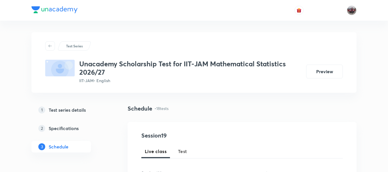
click at [82, 111] on h5 "Test series details" at bounding box center [67, 109] width 37 height 7
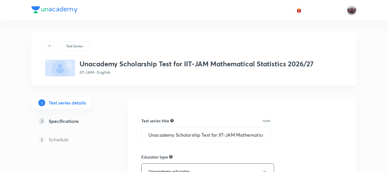
type input "IIT-JAM"
click at [200, 133] on input "Unacademy Scholarship Test for IIT-JAM Mathematical Statistics 2026/27" at bounding box center [206, 134] width 128 height 15
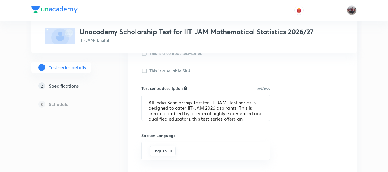
scroll to position [201, 0]
click at [178, 109] on textarea "All India Scholarship Test for IIT-JAM. Test series is designed to cater IIT-JA…" at bounding box center [206, 106] width 128 height 25
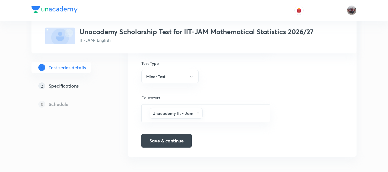
scroll to position [390, 0]
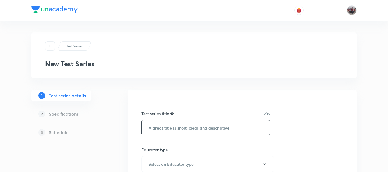
click at [178, 123] on input "text" at bounding box center [206, 127] width 128 height 15
paste input "Unacademy Scholarship Test for IIT-JAM Mathematical Statistics 2026/27"
paste input "2027"
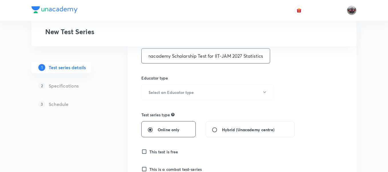
scroll to position [73, 0]
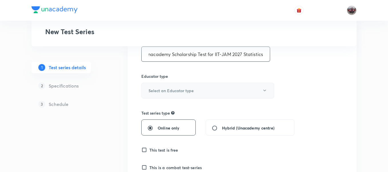
type input "Unacademy Scholarship Test for IIT-JAM 2027 Statistics"
click at [198, 90] on button "Select an Educator type" at bounding box center [207, 90] width 133 height 16
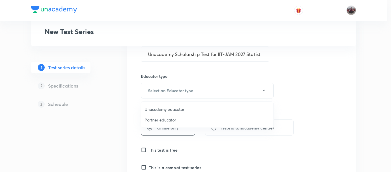
click at [167, 111] on span "Unacademy educator" at bounding box center [207, 109] width 125 height 6
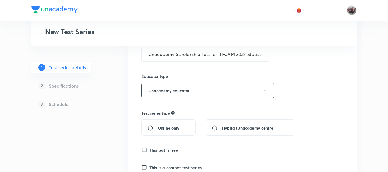
click at [151, 127] on input "Online only" at bounding box center [152, 128] width 10 height 6
radio input "true"
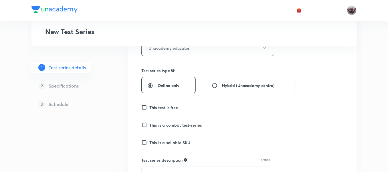
scroll to position [117, 0]
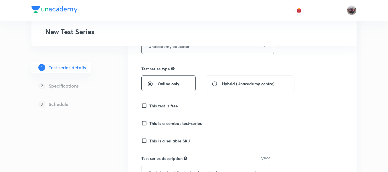
click at [143, 103] on input "This test is free" at bounding box center [145, 106] width 8 height 6
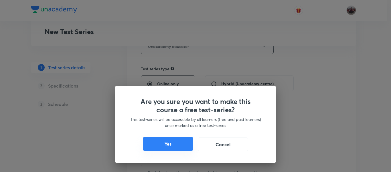
click at [187, 141] on button "Yes" at bounding box center [168, 144] width 50 height 14
checkbox input "true"
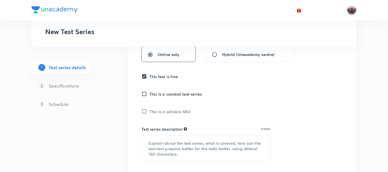
scroll to position [155, 0]
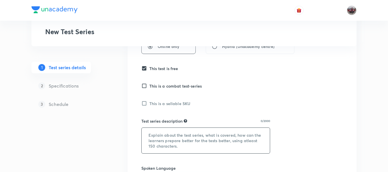
click at [165, 141] on textarea at bounding box center [206, 139] width 128 height 25
paste textarea "All India Scholarship Test for IIT-JAM. Test series is designed to cater IIT-JA…"
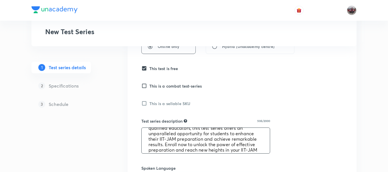
scroll to position [0, 0]
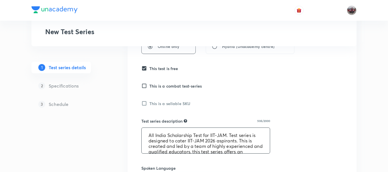
click at [221, 140] on textarea "All India Scholarship Test for IIT-JAM. Test series is designed to cater IIT-JA…" at bounding box center [206, 139] width 128 height 25
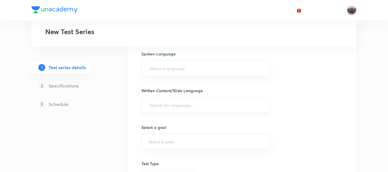
scroll to position [268, 0]
type textarea "All India Scholarship Test for IIT-JAM. Test series is designed to cater IIT-JA…"
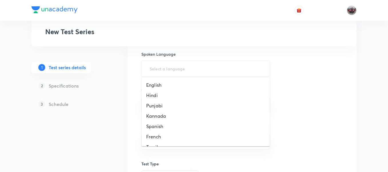
click at [185, 72] on input "text" at bounding box center [206, 68] width 115 height 11
click at [162, 88] on li "English" at bounding box center [206, 85] width 128 height 10
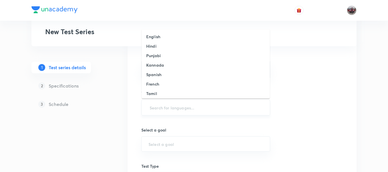
click at [176, 106] on input "text" at bounding box center [206, 107] width 115 height 11
click at [164, 38] on li "English" at bounding box center [206, 36] width 128 height 9
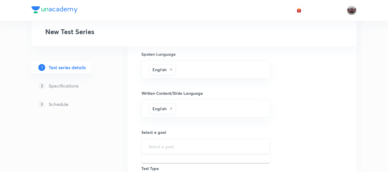
click at [180, 145] on input "text" at bounding box center [206, 145] width 115 height 5
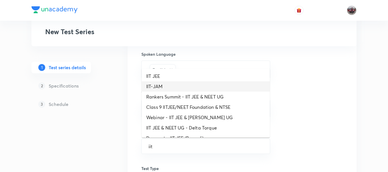
click at [160, 84] on li "IIT-JAM" at bounding box center [206, 86] width 128 height 10
type input "IIT-JAM"
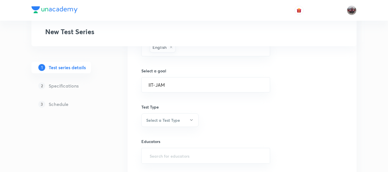
scroll to position [334, 0]
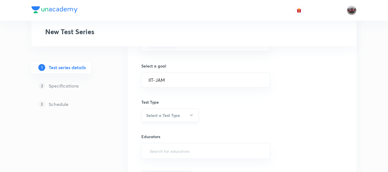
click at [189, 119] on button "Select a Test Type" at bounding box center [169, 114] width 57 height 13
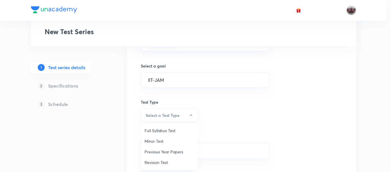
click at [168, 141] on span "Minor Test" at bounding box center [170, 141] width 50 height 6
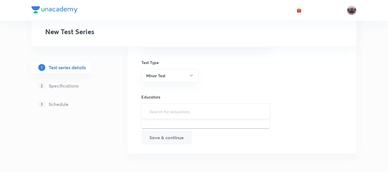
click at [164, 107] on input "text" at bounding box center [206, 111] width 115 height 11
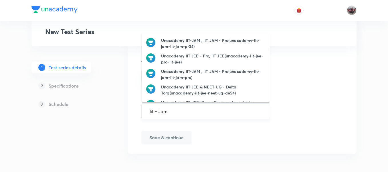
type input "Iit - Jam"
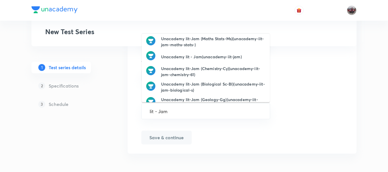
scroll to position [56, 0]
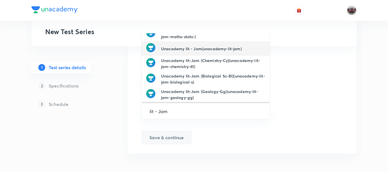
click at [189, 52] on div "Unacademy Iit - Jam(unacademy-iit-jam)" at bounding box center [194, 48] width 96 height 11
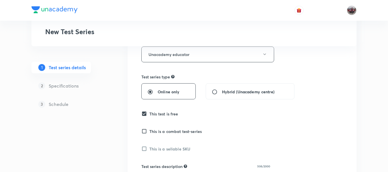
scroll to position [0, 0]
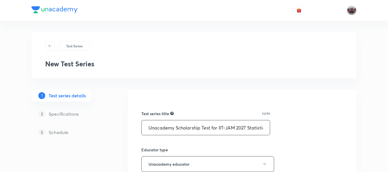
click at [181, 133] on input "Unacademy Scholarship Test for IIT-JAM 2027 Statistics" at bounding box center [206, 127] width 128 height 15
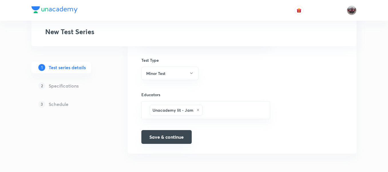
click at [165, 139] on button "Save & continue" at bounding box center [166, 137] width 50 height 14
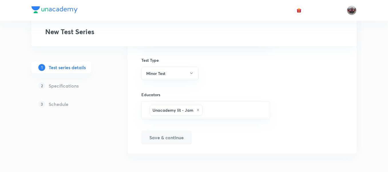
scroll to position [383, 0]
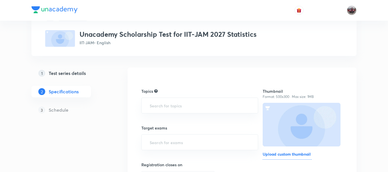
scroll to position [30, 0]
click at [165, 143] on input "text" at bounding box center [200, 141] width 103 height 11
type input "ii"
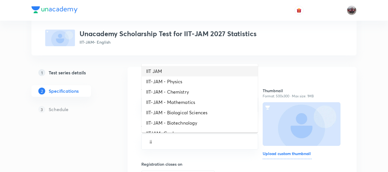
click at [160, 70] on li "IIT JAM" at bounding box center [200, 71] width 116 height 10
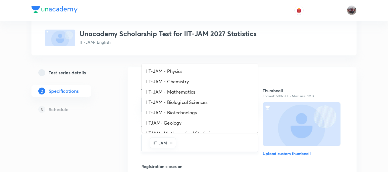
click at [203, 145] on input "text" at bounding box center [214, 142] width 74 height 11
type input "ii"
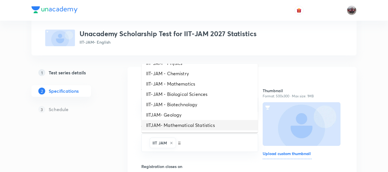
click at [186, 126] on li "IITJAM- Mathematical Statistics" at bounding box center [200, 125] width 116 height 10
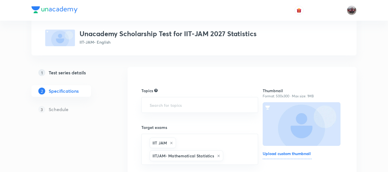
scroll to position [57, 0]
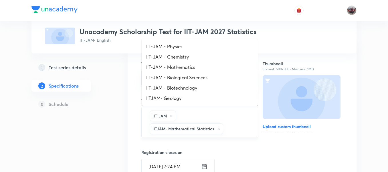
click at [227, 128] on input "text" at bounding box center [238, 128] width 27 height 11
click at [187, 67] on li "IIT-JAM - Mathematics" at bounding box center [200, 67] width 116 height 10
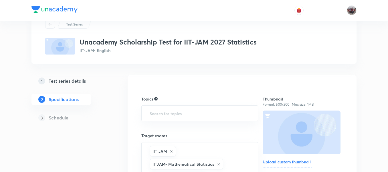
scroll to position [21, 0]
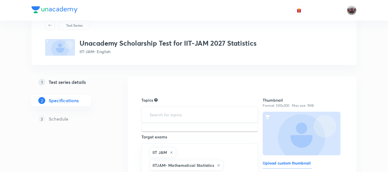
click at [180, 117] on input "text" at bounding box center [200, 114] width 103 height 11
type input ";"
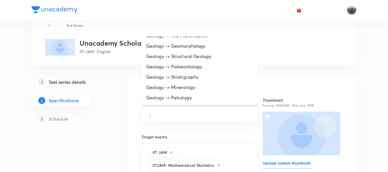
scroll to position [348, 0]
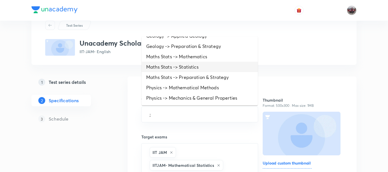
click at [168, 65] on li "Maths Stats -> Statistics" at bounding box center [200, 67] width 116 height 10
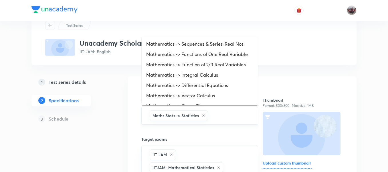
click at [217, 115] on input "text" at bounding box center [230, 115] width 42 height 11
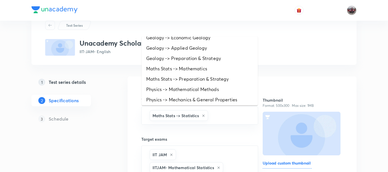
scroll to position [338, 0]
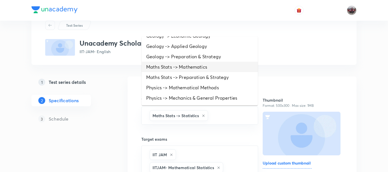
click at [180, 68] on li "Maths Stats -> Mathematics" at bounding box center [200, 67] width 116 height 10
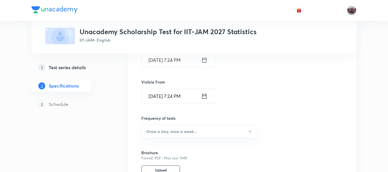
scroll to position [192, 0]
click at [152, 130] on h6 "Once a day, once a week..." at bounding box center [171, 130] width 51 height 6
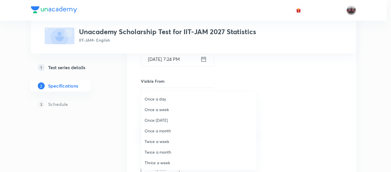
click at [157, 131] on span "Once a month" at bounding box center [199, 130] width 109 height 6
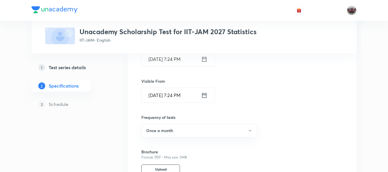
click at [126, 135] on div "Test Series Unacademy Scholarship Test for IIT-JAM 2027 Statistics IIT-JAM • En…" at bounding box center [193, 46] width 325 height 412
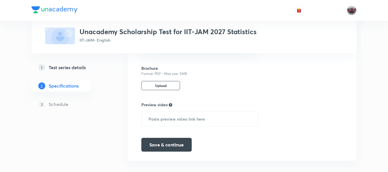
scroll to position [283, 0]
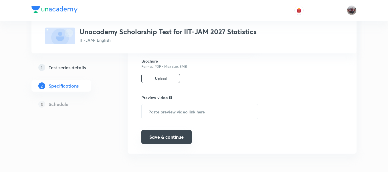
click at [155, 133] on button "Save & continue" at bounding box center [166, 137] width 50 height 14
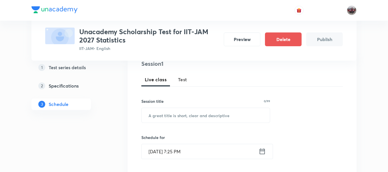
scroll to position [72, 0]
click at [184, 80] on span "Test" at bounding box center [182, 78] width 9 height 7
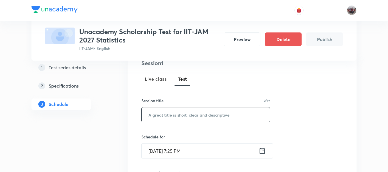
click at [192, 116] on input "text" at bounding box center [206, 114] width 128 height 15
paste input "Scholarship Test 2 - Maths Stats June'25"
type input "Scholarship Test 1 - Maths Stats Oct'25"
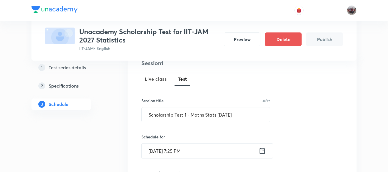
click at [263, 150] on icon at bounding box center [262, 150] width 7 height 8
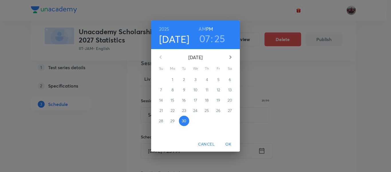
click at [231, 58] on icon "button" at bounding box center [230, 57] width 7 height 7
click at [163, 88] on span "5" at bounding box center [161, 90] width 10 height 6
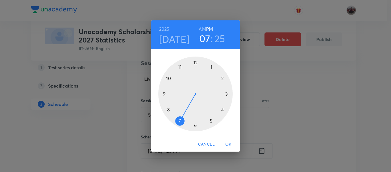
click at [204, 28] on h6 "AM" at bounding box center [202, 29] width 7 height 8
click at [181, 66] on div at bounding box center [195, 93] width 74 height 74
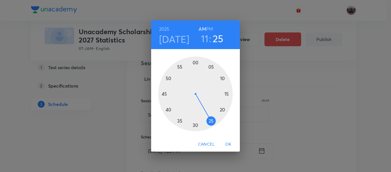
click at [196, 62] on div at bounding box center [195, 93] width 74 height 74
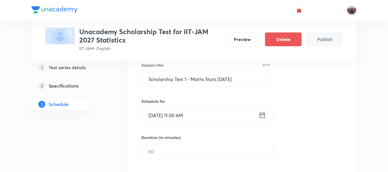
scroll to position [109, 0]
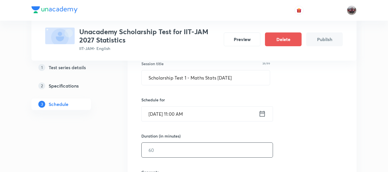
click at [209, 147] on input "text" at bounding box center [207, 149] width 131 height 15
type input "45"
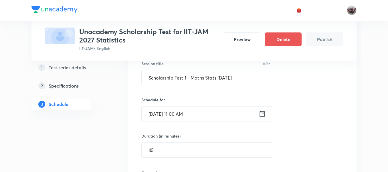
click at [291, 134] on div "Session 1 Live class Test Session title 39/99 Scholarship Test 1 - Maths Stats …" at bounding box center [242, 138] width 202 height 232
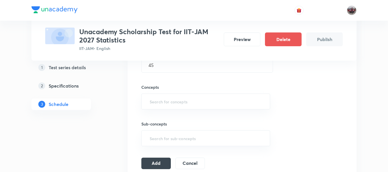
scroll to position [199, 0]
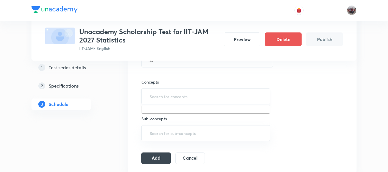
click at [232, 97] on input "text" at bounding box center [206, 96] width 115 height 11
type input ";"
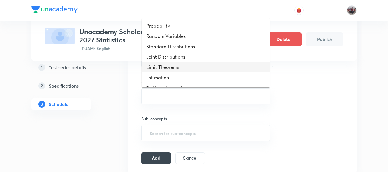
click at [192, 66] on li "Limit Theorems" at bounding box center [206, 67] width 128 height 10
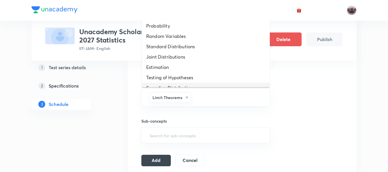
drag, startPoint x: 209, startPoint y: 101, endPoint x: 185, endPoint y: 74, distance: 35.9
click at [185, 74] on body "Test Series Unacademy Scholarship Test for IIT-JAM 2027 Statistics IIT-JAM • En…" at bounding box center [194, 45] width 388 height 489
click at [185, 74] on li "Testing of Hypotheses" at bounding box center [206, 77] width 128 height 10
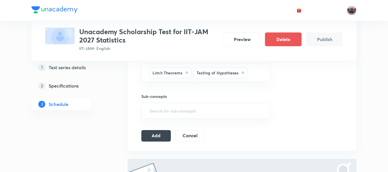
scroll to position [236, 0]
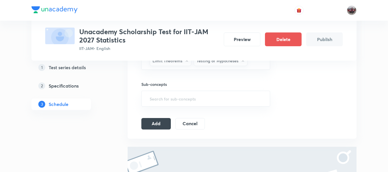
drag, startPoint x: 256, startPoint y: 66, endPoint x: 217, endPoint y: 77, distance: 41.0
click at [217, 77] on div "Session 1 Live class Test Session title 39/99 Scholarship Test 1 - Maths Stats …" at bounding box center [242, 12] width 202 height 234
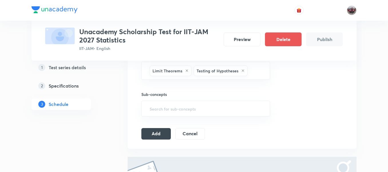
scroll to position [225, 0]
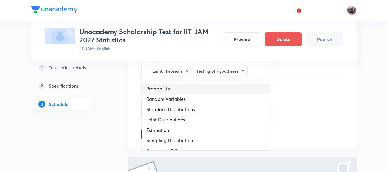
drag, startPoint x: 257, startPoint y: 73, endPoint x: 200, endPoint y: 86, distance: 58.8
click at [200, 86] on body "Test Series Unacademy Scholarship Test for IIT-JAM 2027 Statistics IIT-JAM • En…" at bounding box center [194, 19] width 388 height 489
click at [200, 86] on li "Probability" at bounding box center [206, 88] width 128 height 10
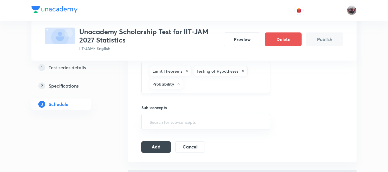
click at [219, 84] on input "text" at bounding box center [223, 83] width 79 height 11
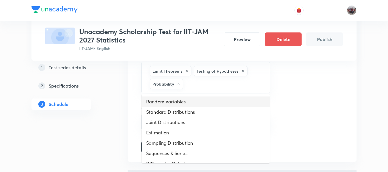
click at [184, 98] on li "Random Variables" at bounding box center [206, 101] width 128 height 10
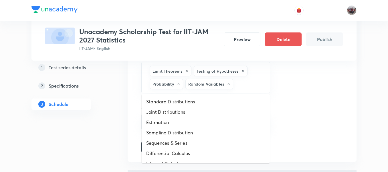
drag, startPoint x: 244, startPoint y: 80, endPoint x: 191, endPoint y: 103, distance: 57.6
click at [191, 103] on body "Test Series Unacademy Scholarship Test for IIT-JAM 2027 Statistics IIT-JAM • En…" at bounding box center [194, 25] width 388 height 501
click at [191, 103] on li "Standard Distributions" at bounding box center [206, 101] width 128 height 10
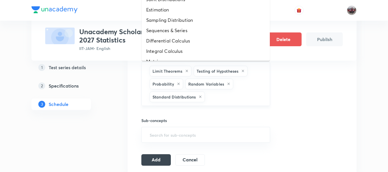
click at [231, 101] on input "text" at bounding box center [234, 96] width 57 height 11
click at [188, 45] on li "Differential Calculus" at bounding box center [206, 41] width 128 height 10
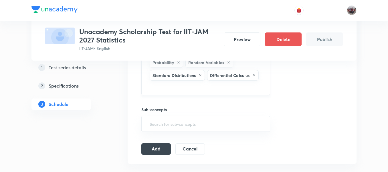
scroll to position [256, 0]
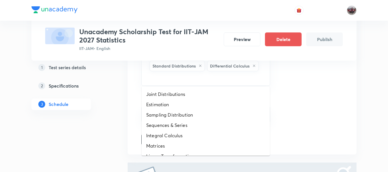
drag, startPoint x: 199, startPoint y: 80, endPoint x: 192, endPoint y: 98, distance: 19.2
click at [192, 98] on body "Test Series Unacademy Scholarship Test for IIT-JAM 2027 Statistics IIT-JAM • En…" at bounding box center [194, 6] width 388 height 525
click at [192, 98] on li "Joint Distributions" at bounding box center [206, 94] width 128 height 10
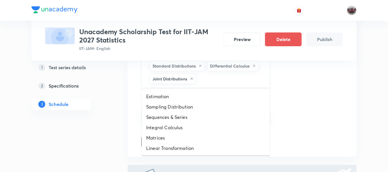
click at [224, 79] on input "text" at bounding box center [231, 78] width 66 height 11
click at [196, 91] on li "Estimation" at bounding box center [206, 96] width 128 height 10
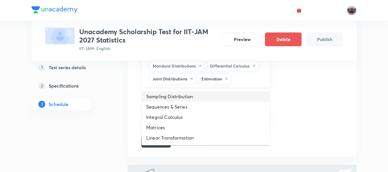
drag, startPoint x: 241, startPoint y: 77, endPoint x: 202, endPoint y: 99, distance: 44.7
click at [202, 99] on body "Test Series Unacademy Scholarship Test for IIT-JAM 2027 Statistics IIT-JAM • En…" at bounding box center [194, 7] width 388 height 527
click at [202, 99] on li "Sampling Distribution" at bounding box center [206, 96] width 128 height 10
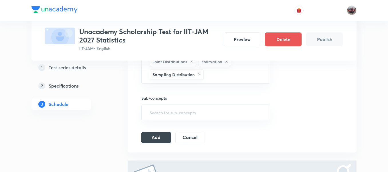
scroll to position [277, 0]
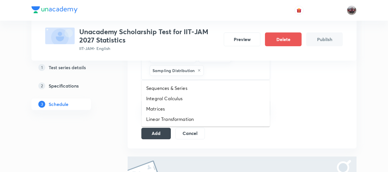
click at [216, 70] on input "text" at bounding box center [234, 70] width 58 height 11
click at [191, 87] on li "Sequences & Series" at bounding box center [206, 88] width 128 height 10
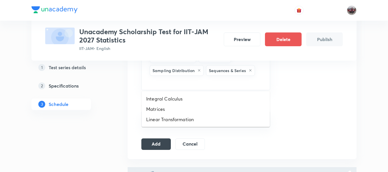
drag, startPoint x: 234, startPoint y: 82, endPoint x: 198, endPoint y: 102, distance: 40.6
click at [198, 102] on li "Integral Calculus" at bounding box center [206, 98] width 128 height 10
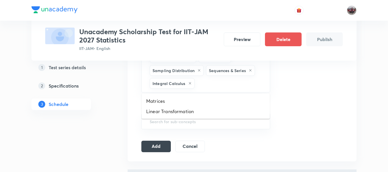
drag, startPoint x: 214, startPoint y: 82, endPoint x: 188, endPoint y: 100, distance: 31.4
click at [188, 100] on li "Matrices" at bounding box center [206, 101] width 128 height 10
drag, startPoint x: 240, startPoint y: 86, endPoint x: 206, endPoint y: 101, distance: 37.7
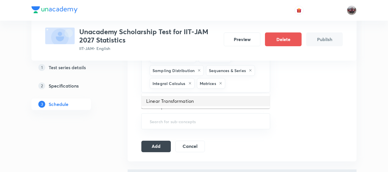
click at [206, 101] on li "Linear Transformation" at bounding box center [206, 101] width 128 height 10
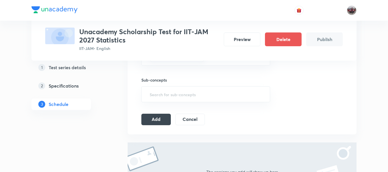
scroll to position [324, 0]
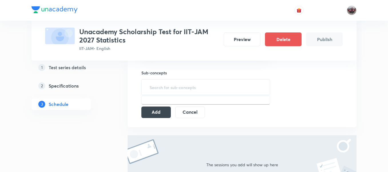
click at [196, 86] on input "text" at bounding box center [206, 87] width 115 height 11
type input ";"
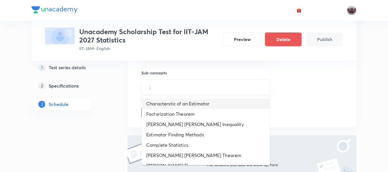
click at [182, 105] on li "Characterstic of an Estimator" at bounding box center [206, 103] width 128 height 10
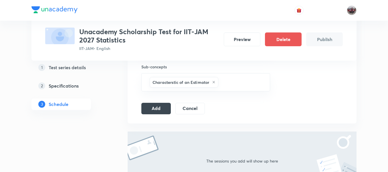
scroll to position [352, 0]
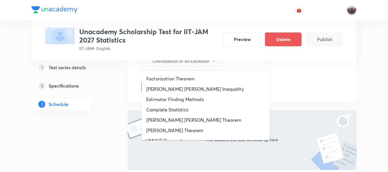
click at [239, 63] on input "text" at bounding box center [242, 61] width 44 height 11
click at [202, 82] on li "Factorization Theorem" at bounding box center [206, 78] width 128 height 10
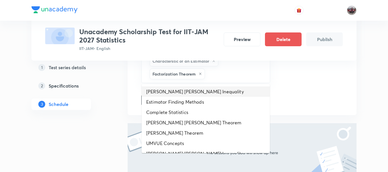
drag, startPoint x: 218, startPoint y: 77, endPoint x: 202, endPoint y: 90, distance: 20.8
click at [202, 90] on li "Cramer Rao Inequality" at bounding box center [206, 91] width 128 height 10
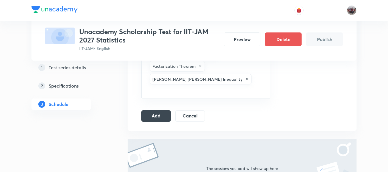
scroll to position [367, 0]
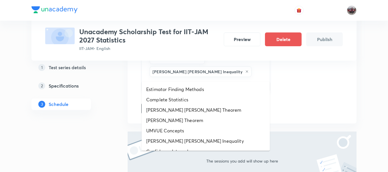
click at [219, 78] on input "text" at bounding box center [206, 83] width 115 height 11
click at [206, 91] on li "Estimator Finding Methods" at bounding box center [206, 89] width 128 height 10
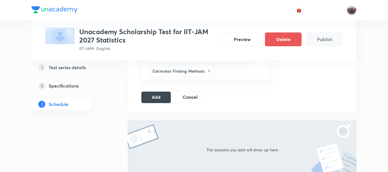
scroll to position [383, 0]
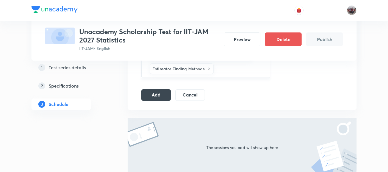
click at [232, 67] on input "text" at bounding box center [239, 68] width 48 height 11
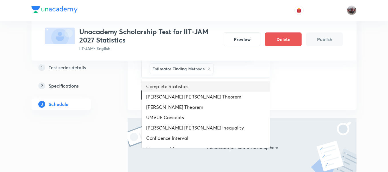
click at [204, 84] on li "Complete Statistics" at bounding box center [206, 86] width 128 height 10
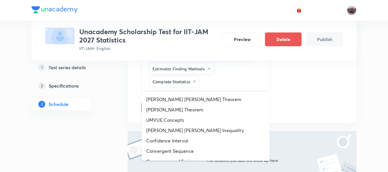
click at [222, 83] on input "text" at bounding box center [231, 81] width 63 height 11
click at [191, 100] on li "Rao blackwell Theorem" at bounding box center [206, 99] width 128 height 10
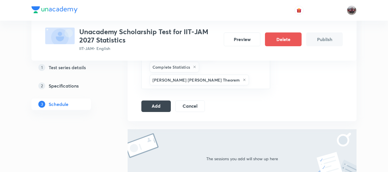
scroll to position [399, 0]
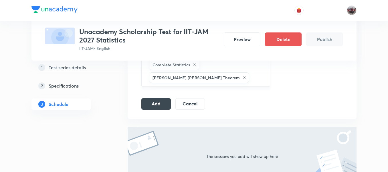
click at [250, 75] on input "text" at bounding box center [256, 77] width 13 height 11
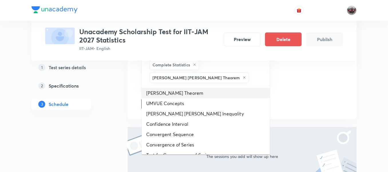
click at [191, 94] on li "Lehmann-Scheffe Theorem" at bounding box center [206, 93] width 128 height 10
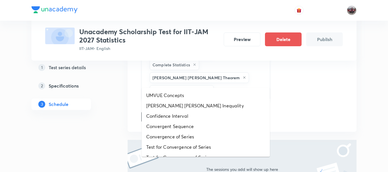
click at [229, 85] on input "text" at bounding box center [239, 90] width 48 height 11
drag, startPoint x: 200, startPoint y: 88, endPoint x: 201, endPoint y: 94, distance: 5.5
click at [201, 94] on ul "UMVUE Concepts Rao Cramer Inequality Confidence Interval Convergent Sequence Co…" at bounding box center [206, 122] width 128 height 69
click at [201, 94] on li "UMVUE Concepts" at bounding box center [206, 95] width 128 height 10
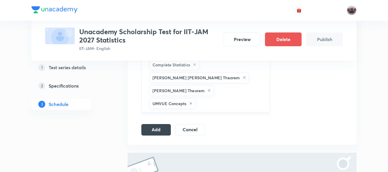
click at [229, 84] on div "Characterstic of an Estimator Factorization Theorem Cramer Rao Inequality Estim…" at bounding box center [205, 58] width 129 height 108
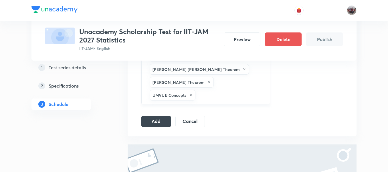
scroll to position [419, 0]
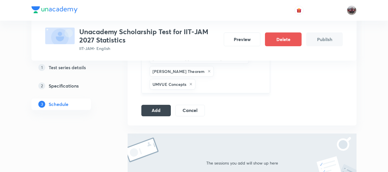
click at [209, 77] on div "Characterstic of an Estimator Factorization Theorem Cramer Rao Inequality Estim…" at bounding box center [205, 39] width 129 height 108
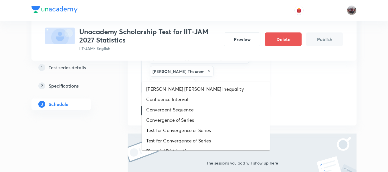
click at [202, 79] on input "text" at bounding box center [230, 84] width 66 height 11
click at [199, 101] on li "Confidence Interval" at bounding box center [206, 99] width 128 height 10
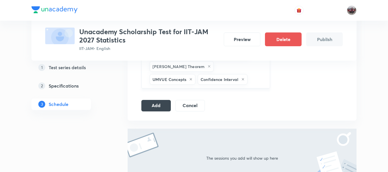
scroll to position [420, 0]
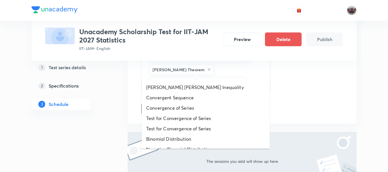
click at [259, 77] on input "text" at bounding box center [256, 82] width 14 height 11
click at [216, 101] on li "Convergent Sequence" at bounding box center [206, 97] width 128 height 10
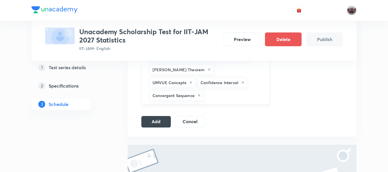
click at [218, 90] on input "text" at bounding box center [234, 95] width 58 height 11
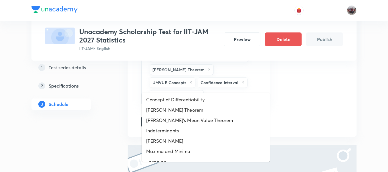
scroll to position [204, 0]
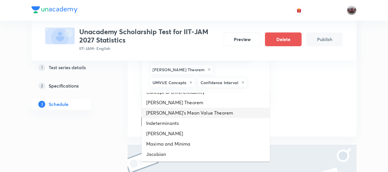
click at [174, 113] on li "Lagrange's Mean Value Theorem" at bounding box center [206, 112] width 128 height 10
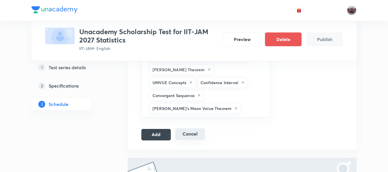
drag, startPoint x: 237, startPoint y: 93, endPoint x: 191, endPoint y: 117, distance: 51.7
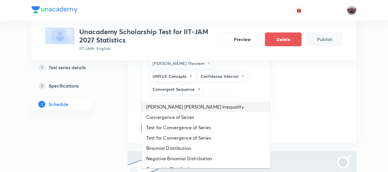
click at [200, 107] on li "Rao Cramer Inequality" at bounding box center [206, 106] width 128 height 10
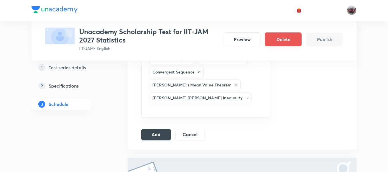
scroll to position [449, 0]
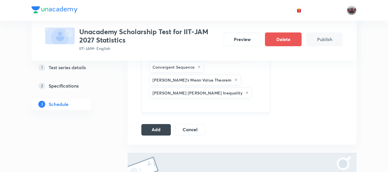
click at [218, 99] on input "text" at bounding box center [206, 104] width 115 height 11
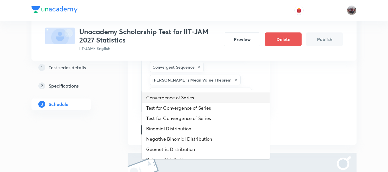
click at [200, 101] on li "Convergence of Series" at bounding box center [206, 97] width 128 height 10
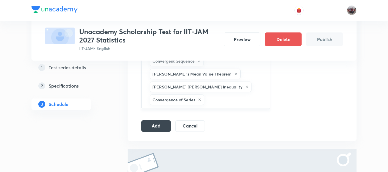
scroll to position [468, 0]
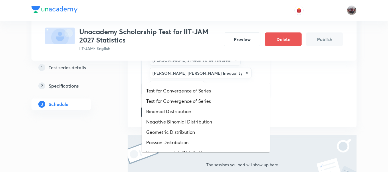
click at [222, 80] on input "text" at bounding box center [235, 85] width 58 height 11
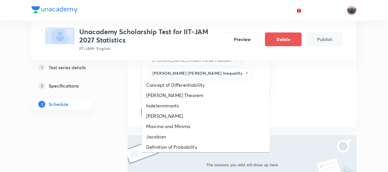
scroll to position [202, 0]
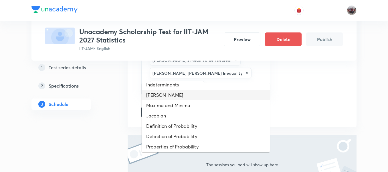
click at [179, 97] on li "Taylor Theorem" at bounding box center [206, 95] width 128 height 10
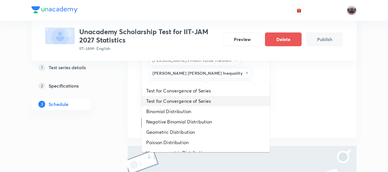
drag, startPoint x: 260, startPoint y: 74, endPoint x: 207, endPoint y: 115, distance: 67.4
click at [207, 115] on li "Binomial Distribution" at bounding box center [206, 111] width 128 height 10
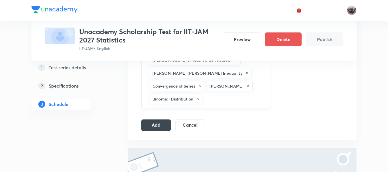
click at [224, 93] on input "text" at bounding box center [234, 98] width 60 height 11
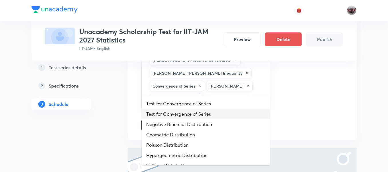
scroll to position [194, 0]
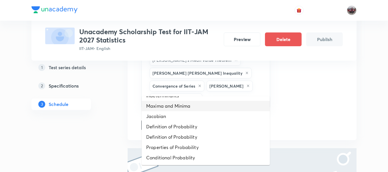
click at [184, 107] on li "Maxima and Minima" at bounding box center [206, 106] width 128 height 10
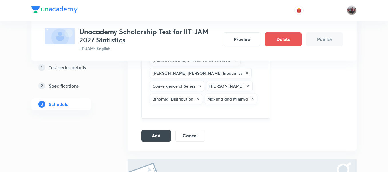
click at [231, 105] on input "text" at bounding box center [206, 110] width 115 height 11
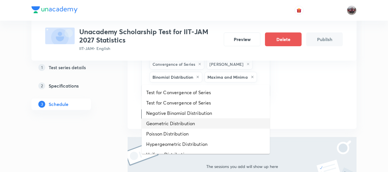
scroll to position [183, 0]
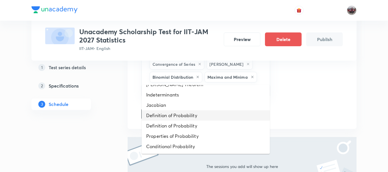
click at [186, 114] on li "Definition of Probability" at bounding box center [206, 115] width 128 height 10
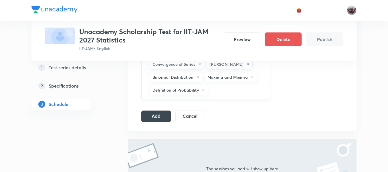
click at [220, 84] on input "text" at bounding box center [236, 89] width 54 height 11
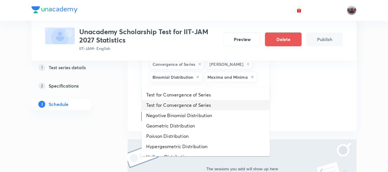
click at [190, 101] on li "Test for Convergence of Series" at bounding box center [206, 105] width 128 height 10
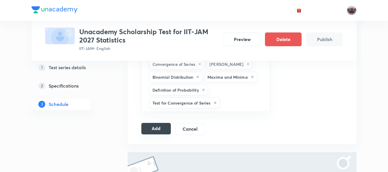
click at [155, 123] on button "Add" at bounding box center [155, 128] width 29 height 11
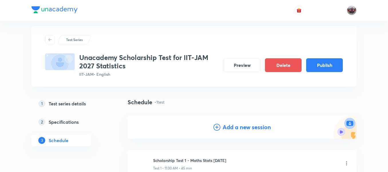
scroll to position [2, 0]
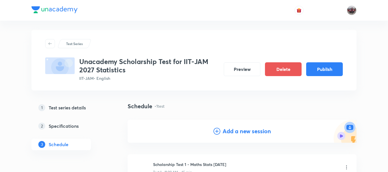
click at [239, 127] on h4 "Add a new session" at bounding box center [247, 131] width 48 height 9
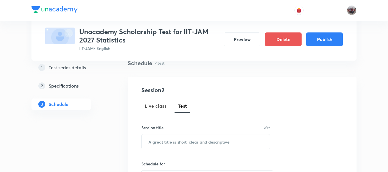
scroll to position [48, 0]
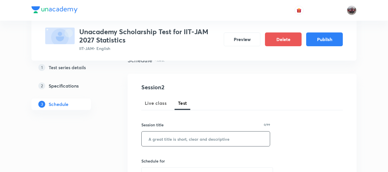
click at [186, 140] on input "text" at bounding box center [206, 138] width 128 height 15
paste input "Scholarship Test 1 - Maths Stats Oct'25"
click at [191, 140] on input "Scholarship Test 1 - Maths Stats Oct'25" at bounding box center [206, 138] width 128 height 15
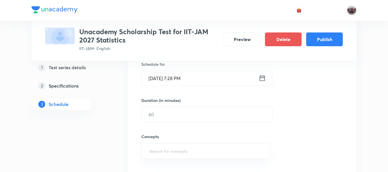
scroll to position [145, 0]
type input "Scholarship Test 2 - Maths Stats Oct'25"
click at [263, 79] on icon at bounding box center [262, 78] width 7 height 8
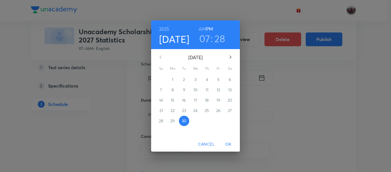
click at [231, 56] on icon "button" at bounding box center [231, 56] width 2 height 3
click at [160, 91] on p "5" at bounding box center [161, 90] width 2 height 6
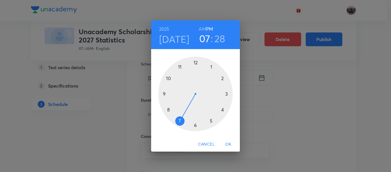
click at [211, 119] on div at bounding box center [195, 93] width 74 height 74
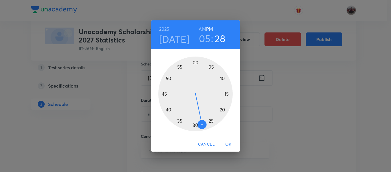
click at [196, 62] on div at bounding box center [195, 93] width 74 height 74
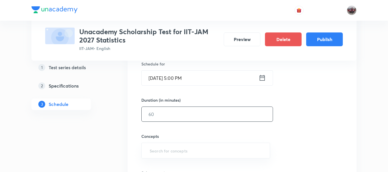
click at [182, 112] on input "text" at bounding box center [207, 114] width 131 height 15
type input "45"
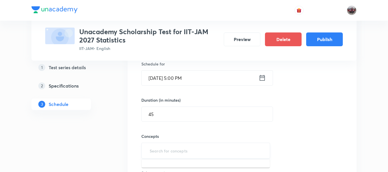
click at [200, 149] on input "text" at bounding box center [206, 150] width 115 height 11
type input ";"
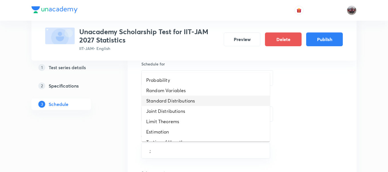
click at [174, 96] on li "Standard Distributions" at bounding box center [206, 100] width 128 height 10
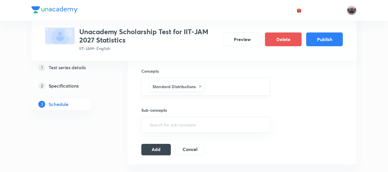
scroll to position [210, 0]
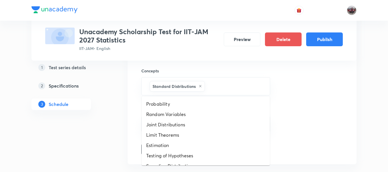
drag, startPoint x: 208, startPoint y: 88, endPoint x: 180, endPoint y: 99, distance: 29.2
click at [180, 99] on body "Test Series Unacademy Scholarship Test for IIT-JAM 2027 Statistics IIT-JAM • En…" at bounding box center [194, 50] width 388 height 521
click at [180, 99] on li "Probability" at bounding box center [206, 104] width 128 height 10
drag, startPoint x: 252, startPoint y: 88, endPoint x: 197, endPoint y: 107, distance: 58.1
click at [197, 107] on body "Test Series Unacademy Scholarship Test for IIT-JAM 2027 Statistics IIT-JAM • En…" at bounding box center [194, 50] width 388 height 521
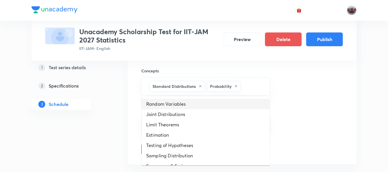
click at [197, 107] on li "Random Variables" at bounding box center [206, 104] width 128 height 10
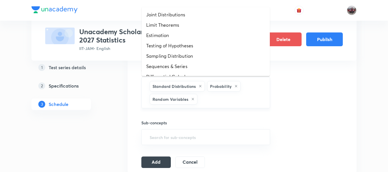
click at [241, 96] on input "text" at bounding box center [231, 99] width 64 height 11
click at [184, 51] on li "Sampling Distribution" at bounding box center [206, 56] width 128 height 10
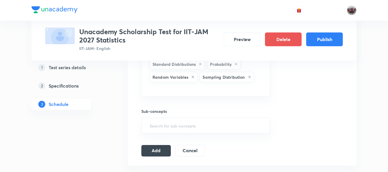
scroll to position [243, 0]
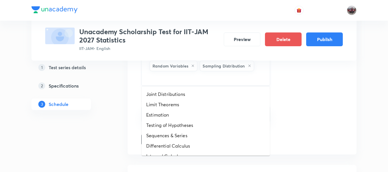
click at [184, 78] on input "text" at bounding box center [206, 77] width 115 height 11
click at [170, 94] on li "Joint Distributions" at bounding box center [206, 94] width 128 height 10
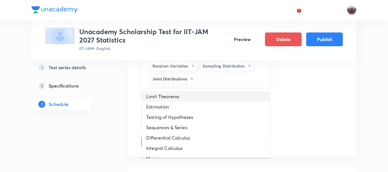
drag, startPoint x: 217, startPoint y: 75, endPoint x: 181, endPoint y: 95, distance: 41.2
click at [181, 95] on body "Test Series Unacademy Scholarship Test for IIT-JAM 2027 Statistics IIT-JAM • En…" at bounding box center [194, 30] width 388 height 547
click at [181, 95] on li "Limit Theorems" at bounding box center [206, 96] width 128 height 10
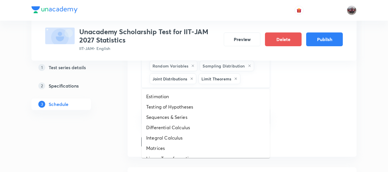
click at [249, 82] on input "text" at bounding box center [252, 78] width 21 height 11
click at [207, 97] on li "Estimation" at bounding box center [206, 96] width 128 height 10
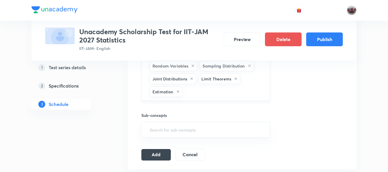
click at [230, 90] on input "text" at bounding box center [223, 91] width 79 height 11
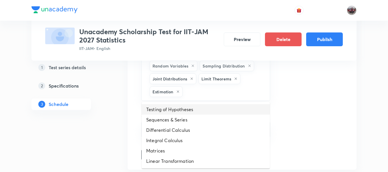
click at [200, 107] on li "Testing of Hypotheses" at bounding box center [206, 109] width 128 height 10
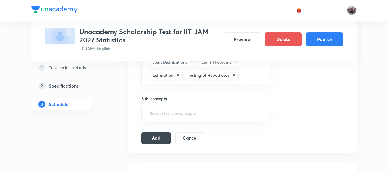
scroll to position [260, 0]
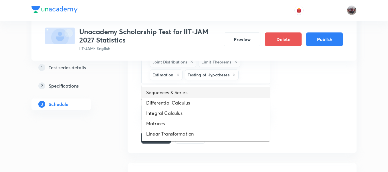
drag, startPoint x: 246, startPoint y: 75, endPoint x: 199, endPoint y: 94, distance: 50.7
click at [199, 94] on body "Test Series Unacademy Scholarship Test for IIT-JAM 2027 Statistics IIT-JAM • En…" at bounding box center [194, 20] width 388 height 560
click at [199, 94] on li "Sequences & Series" at bounding box center [206, 92] width 128 height 10
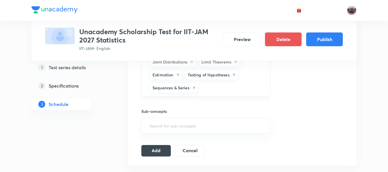
click at [226, 88] on input "text" at bounding box center [231, 87] width 63 height 11
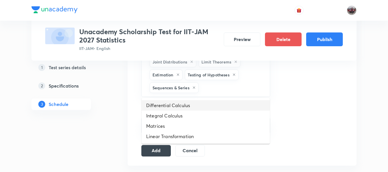
click at [191, 104] on li "Differential Calculus" at bounding box center [206, 105] width 128 height 10
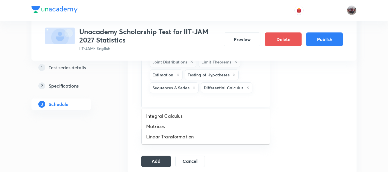
drag, startPoint x: 241, startPoint y: 100, endPoint x: 197, endPoint y: 115, distance: 46.8
click at [197, 115] on body "Test Series Unacademy Scholarship Test for IIT-JAM 2027 Statistics IIT-JAM • En…" at bounding box center [194, 31] width 388 height 583
click at [197, 115] on li "Integral Calculus" at bounding box center [206, 116] width 128 height 10
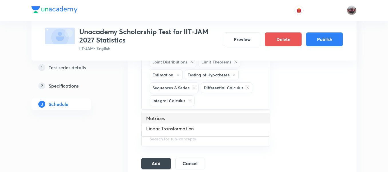
drag, startPoint x: 222, startPoint y: 98, endPoint x: 182, endPoint y: 121, distance: 45.9
click at [182, 121] on body "Test Series Unacademy Scholarship Test for IIT-JAM 2027 Statistics IIT-JAM • En…" at bounding box center [194, 33] width 388 height 586
click at [182, 121] on li "Matrices" at bounding box center [206, 118] width 128 height 10
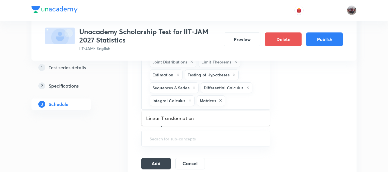
drag, startPoint x: 243, startPoint y: 100, endPoint x: 209, endPoint y: 120, distance: 39.4
click at [209, 120] on body "Test Series Unacademy Scholarship Test for IIT-JAM 2027 Statistics IIT-JAM • En…" at bounding box center [194, 33] width 388 height 586
click at [209, 120] on li "Linear Transformation" at bounding box center [206, 118] width 128 height 10
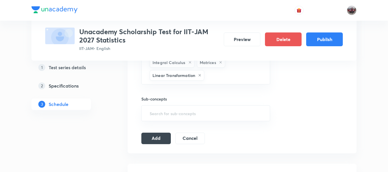
scroll to position [315, 0]
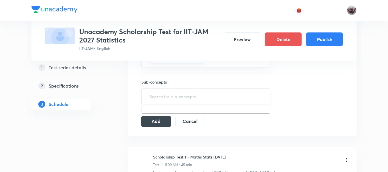
click at [192, 98] on input "text" at bounding box center [206, 96] width 115 height 11
type input ";"
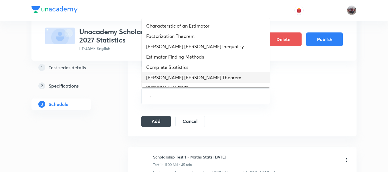
click at [173, 76] on li "Rao blackwell Theorem" at bounding box center [206, 77] width 128 height 10
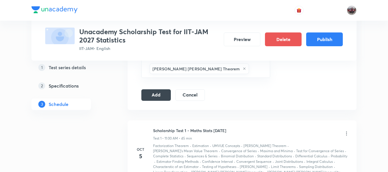
scroll to position [344, 0]
click at [250, 68] on input "text" at bounding box center [256, 68] width 13 height 11
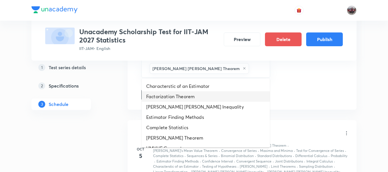
click at [201, 91] on li "Factorization Theorem" at bounding box center [206, 96] width 128 height 10
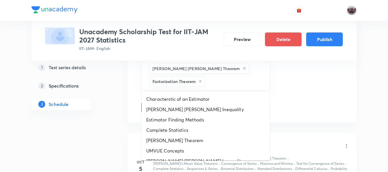
drag, startPoint x: 229, startPoint y: 83, endPoint x: 198, endPoint y: 99, distance: 35.1
click at [198, 99] on li "Characterstic of an Estimator" at bounding box center [206, 99] width 128 height 10
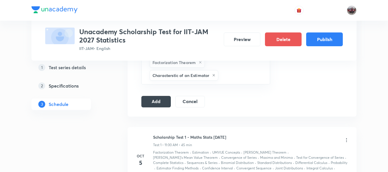
scroll to position [363, 0]
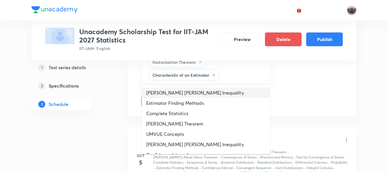
drag, startPoint x: 231, startPoint y: 75, endPoint x: 191, endPoint y: 95, distance: 44.6
click at [191, 95] on li "Cramer Rao Inequality" at bounding box center [206, 92] width 128 height 10
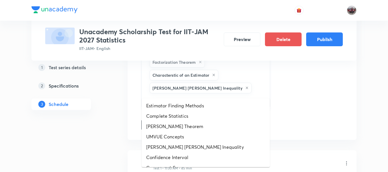
click at [225, 94] on input "text" at bounding box center [206, 99] width 115 height 11
click at [203, 105] on li "Estimator Finding Methods" at bounding box center [206, 105] width 128 height 10
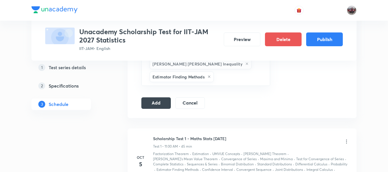
scroll to position [389, 0]
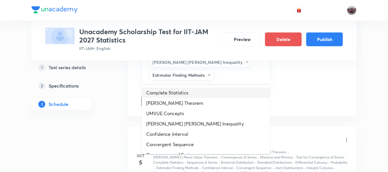
drag, startPoint x: 227, startPoint y: 78, endPoint x: 206, endPoint y: 95, distance: 27.9
click at [206, 95] on li "Complete Statistics" at bounding box center [206, 92] width 128 height 10
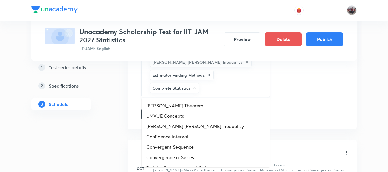
click at [224, 88] on input "text" at bounding box center [231, 87] width 63 height 11
click at [200, 107] on li "Lehmann-Scheffe Theorem" at bounding box center [206, 105] width 128 height 10
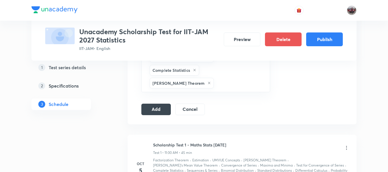
scroll to position [411, 0]
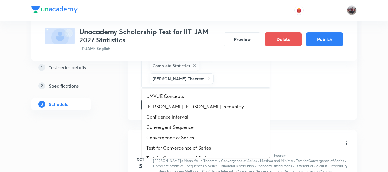
click at [229, 79] on input "text" at bounding box center [239, 78] width 48 height 11
click at [205, 103] on li "Rao Cramer Inequality" at bounding box center [206, 106] width 128 height 10
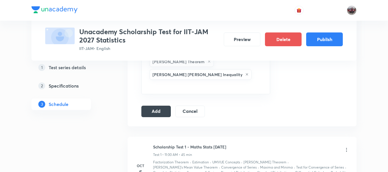
scroll to position [430, 0]
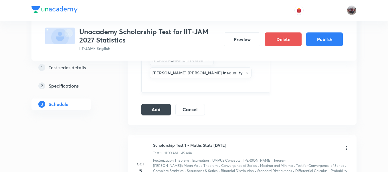
click at [213, 79] on input "text" at bounding box center [206, 84] width 115 height 11
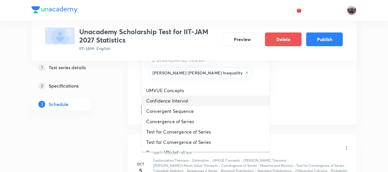
click at [184, 97] on li "Confidence Interval" at bounding box center [206, 100] width 128 height 10
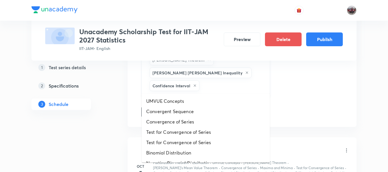
click at [219, 84] on input "text" at bounding box center [232, 85] width 62 height 11
click at [190, 99] on li "UMVUE Concepts" at bounding box center [206, 101] width 128 height 10
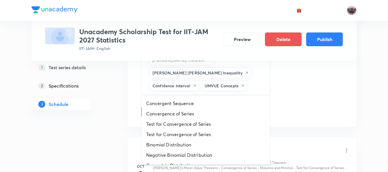
click at [249, 86] on input "text" at bounding box center [256, 85] width 14 height 11
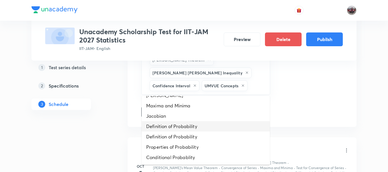
click at [182, 125] on li "Definition of Probability" at bounding box center [206, 126] width 128 height 10
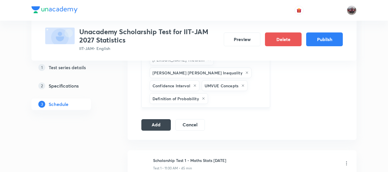
click at [213, 97] on input "text" at bounding box center [236, 98] width 54 height 11
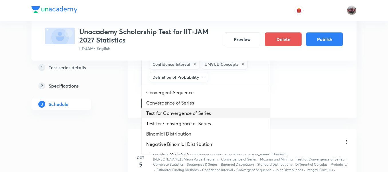
scroll to position [455, 0]
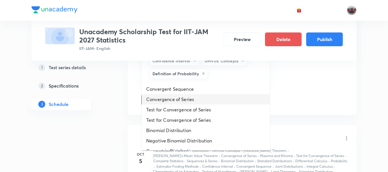
click at [182, 99] on li "Convergence of Series" at bounding box center [206, 99] width 128 height 10
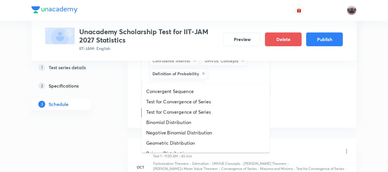
click at [221, 81] on input "text" at bounding box center [235, 86] width 58 height 11
click at [199, 103] on li "Test for Convergence of Series" at bounding box center [206, 101] width 128 height 10
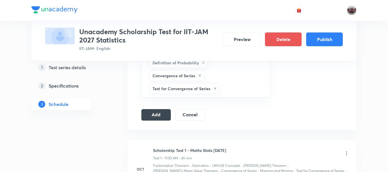
scroll to position [467, 0]
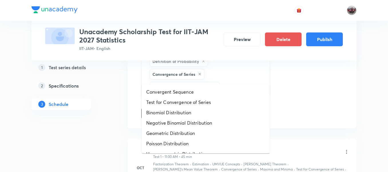
click at [235, 82] on input "text" at bounding box center [242, 87] width 42 height 11
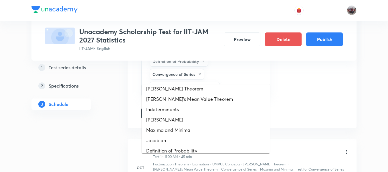
scroll to position [214, 0]
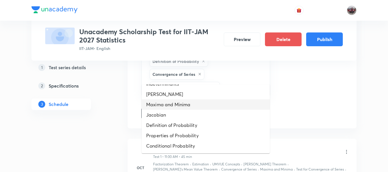
click at [177, 105] on li "Maxima and Minima" at bounding box center [206, 104] width 128 height 10
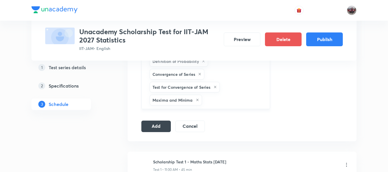
click at [220, 94] on input "text" at bounding box center [233, 99] width 60 height 11
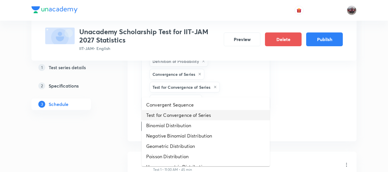
click at [197, 113] on li "Test for Convergence of Series" at bounding box center [206, 115] width 128 height 10
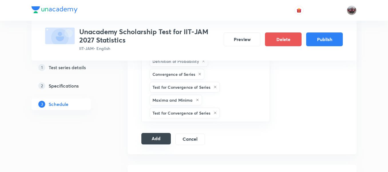
click at [160, 133] on button "Add" at bounding box center [155, 138] width 29 height 11
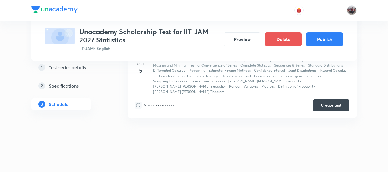
scroll to position [121, 0]
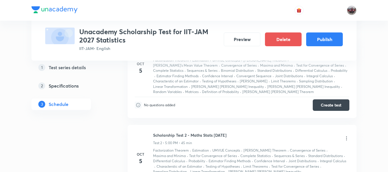
click at [134, 31] on h3 "Unacademy Scholarship Test for IIT-JAM 2027 Statistics" at bounding box center [149, 35] width 140 height 17
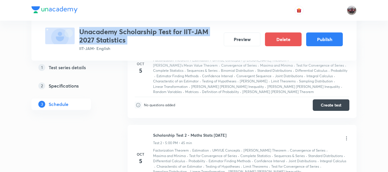
click at [134, 31] on h3 "Unacademy Scholarship Test for IIT-JAM 2027 Statistics" at bounding box center [149, 35] width 140 height 17
click at [325, 38] on button "Publish" at bounding box center [324, 39] width 37 height 14
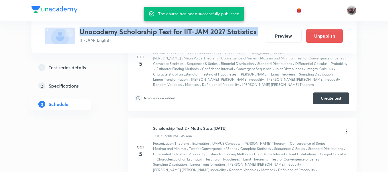
scroll to position [114, 0]
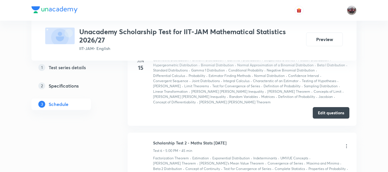
scroll to position [783, 0]
drag, startPoint x: 151, startPoint y: 117, endPoint x: 231, endPoint y: 118, distance: 80.5
copy h6 "Scholarship Test 2 - Maths Stats June'25"
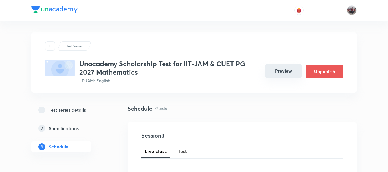
click at [272, 75] on button "Preview" at bounding box center [283, 71] width 37 height 14
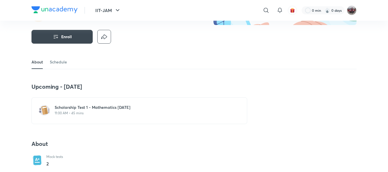
scroll to position [88, 0]
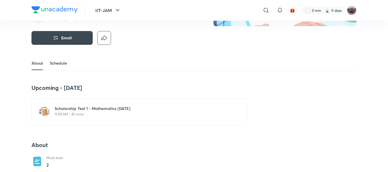
click at [63, 64] on link "Schedule" at bounding box center [58, 63] width 17 height 14
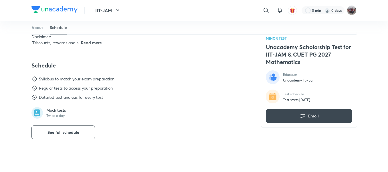
scroll to position [297, 0]
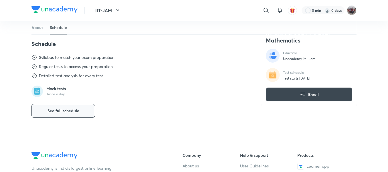
click at [77, 109] on span "See full schedule" at bounding box center [64, 111] width 32 height 6
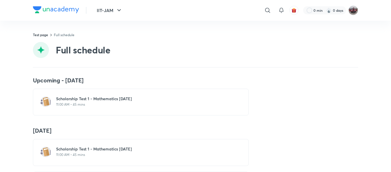
click at [85, 100] on h6 "Scholarship Test 1 - Mathematics [DATE]" at bounding box center [144, 99] width 176 height 6
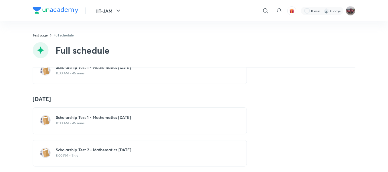
scroll to position [42, 0]
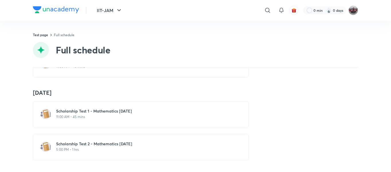
click at [108, 141] on h6 "Scholarship Test 2 - Mathematics [DATE]" at bounding box center [144, 144] width 176 height 6
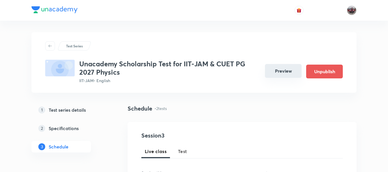
click at [274, 71] on button "Preview" at bounding box center [283, 71] width 37 height 14
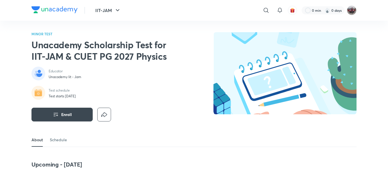
scroll to position [70, 0]
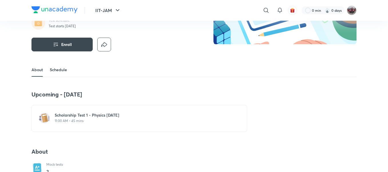
click at [58, 71] on link "Schedule" at bounding box center [58, 70] width 17 height 14
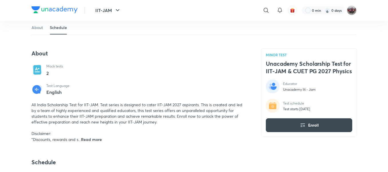
scroll to position [286, 0]
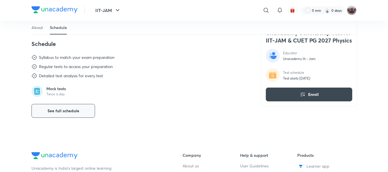
click at [74, 111] on span "See full schedule" at bounding box center [64, 111] width 32 height 6
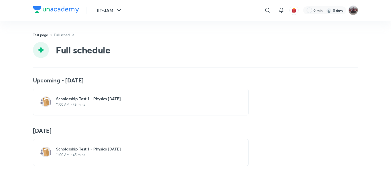
scroll to position [42, 0]
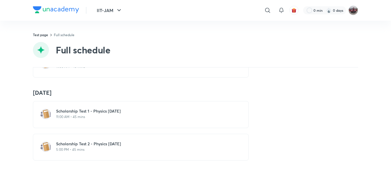
click at [75, 108] on h6 "Scholarship Test 1 - Physics Oct'25" at bounding box center [144, 111] width 176 height 6
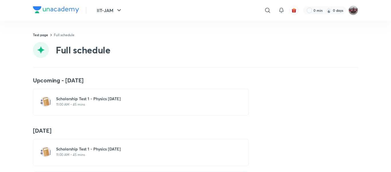
click at [132, 59] on div "Test page Full schedule Full schedule" at bounding box center [195, 49] width 325 height 35
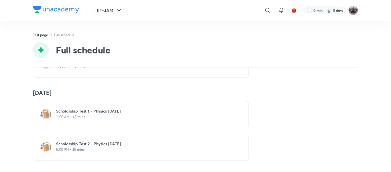
click at [90, 141] on h6 "Scholarship Test 2 - Physics Oct'25" at bounding box center [144, 144] width 176 height 6
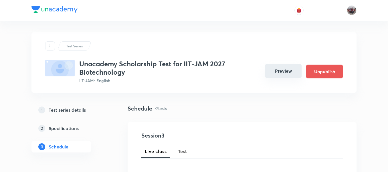
click at [277, 75] on button "Preview" at bounding box center [283, 71] width 37 height 14
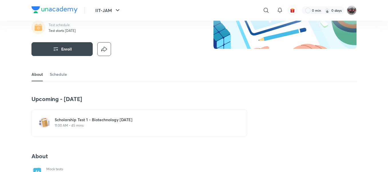
scroll to position [65, 0]
click at [62, 77] on link "Schedule" at bounding box center [58, 75] width 17 height 14
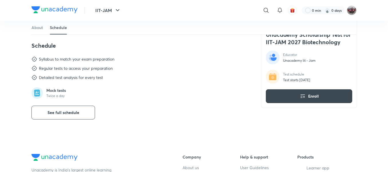
scroll to position [286, 0]
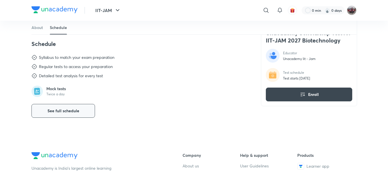
click at [78, 111] on span "See full schedule" at bounding box center [64, 111] width 32 height 6
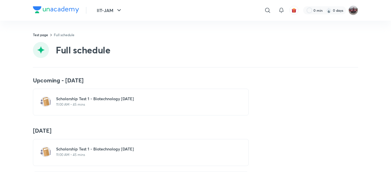
scroll to position [42, 0]
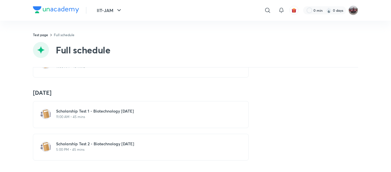
click at [76, 108] on h6 "Scholarship Test 1 - Biotechnology Oct'25" at bounding box center [144, 111] width 176 height 6
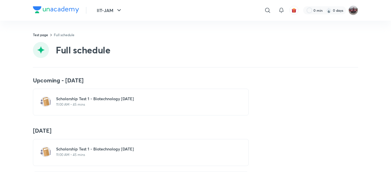
click at [31, 65] on div "IIT-JAM ​ 0 min 0 days Test page Full schedule Full schedule Upcoming - 5 Oct S…" at bounding box center [195, 86] width 391 height 172
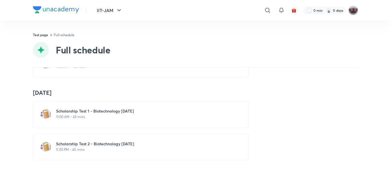
click at [102, 141] on h6 "Scholarship Test 2 - Biotechnology Oct'25" at bounding box center [144, 144] width 176 height 6
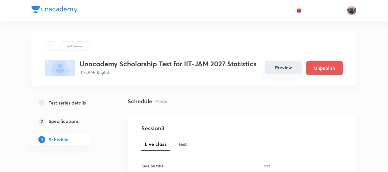
click at [281, 69] on button "Preview" at bounding box center [283, 67] width 37 height 14
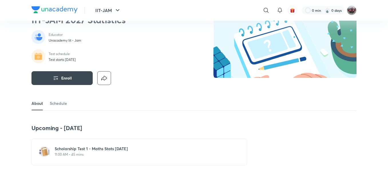
scroll to position [37, 0]
click at [62, 103] on link "Schedule" at bounding box center [58, 103] width 17 height 14
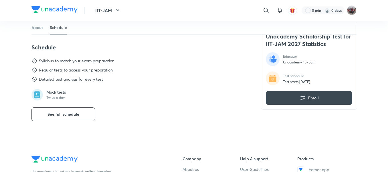
scroll to position [286, 0]
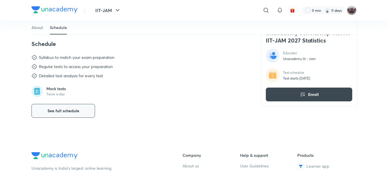
click at [72, 111] on span "See full schedule" at bounding box center [64, 111] width 32 height 6
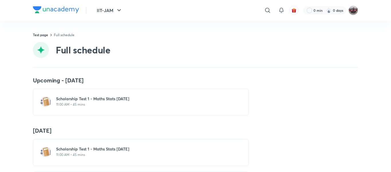
scroll to position [42, 0]
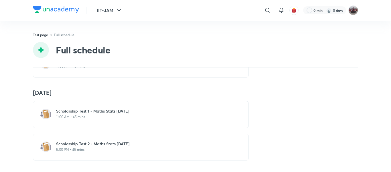
click at [89, 108] on h6 "Scholarship Test 1 - Maths Stats [DATE]" at bounding box center [144, 111] width 176 height 6
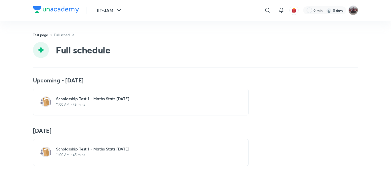
click at [81, 128] on h4 "[DATE]" at bounding box center [195, 130] width 325 height 7
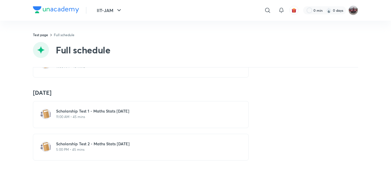
click at [87, 141] on h6 "Scholarship Test 2 - Maths Stats [DATE]" at bounding box center [144, 144] width 176 height 6
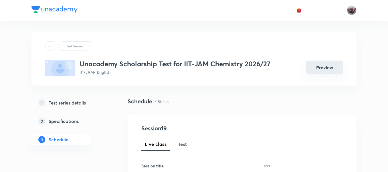
click at [321, 70] on button "Preview" at bounding box center [324, 67] width 37 height 14
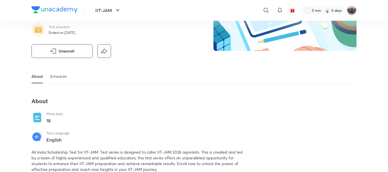
scroll to position [64, 0]
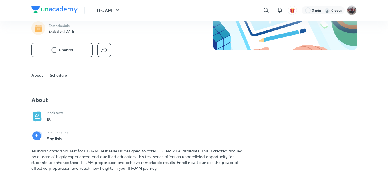
click at [59, 75] on link "Schedule" at bounding box center [58, 75] width 17 height 14
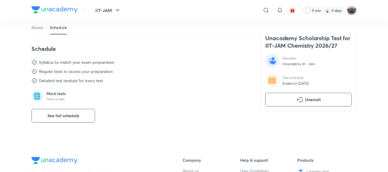
scroll to position [229, 0]
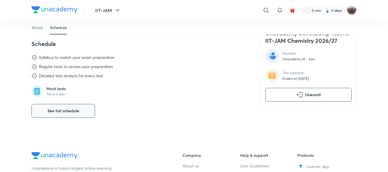
click at [76, 115] on button "See full schedule" at bounding box center [63, 111] width 64 height 14
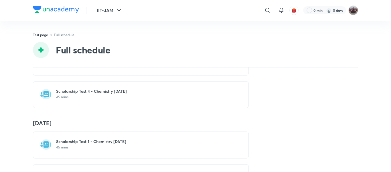
scroll to position [653, 0]
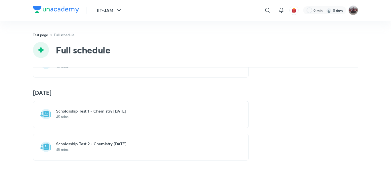
click at [77, 108] on h6 "Scholarship Test 1 - Chemistry Sep'25" at bounding box center [144, 111] width 176 height 6
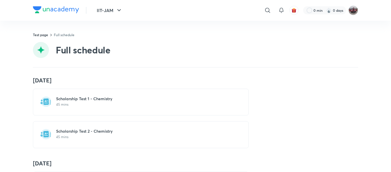
click at [88, 133] on h6 "Scholarship Test 2 - Chemistry" at bounding box center [144, 131] width 176 height 6
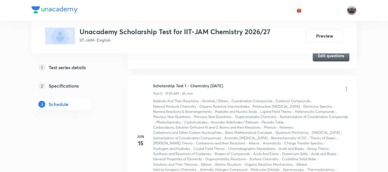
scroll to position [866, 0]
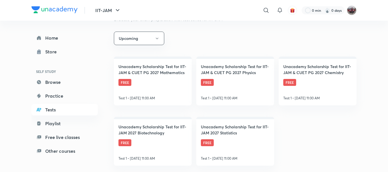
scroll to position [96, 0]
click at [316, 87] on link "Unacademy Scholarship Test for IIT-JAM & CUET PG 2027 Chemistry FREE Test 1 • […" at bounding box center [318, 80] width 78 height 49
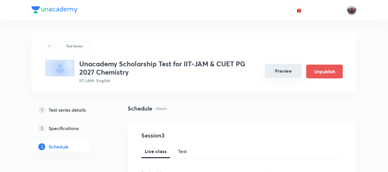
click at [273, 72] on button "Preview" at bounding box center [283, 71] width 37 height 14
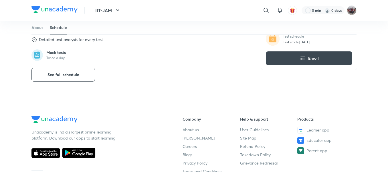
scroll to position [333, 0]
click at [80, 76] on button "See full schedule" at bounding box center [63, 75] width 64 height 14
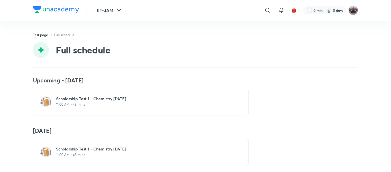
scroll to position [42, 0]
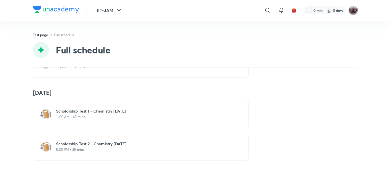
click at [92, 108] on h6 "Scholarship Test 1 - Chemistry [DATE]" at bounding box center [144, 111] width 176 height 6
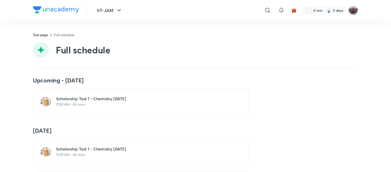
click at [112, 111] on div "Scholarship Test 1 - Chemistry Oct'25 11:00 AM • 45 mins" at bounding box center [141, 101] width 216 height 27
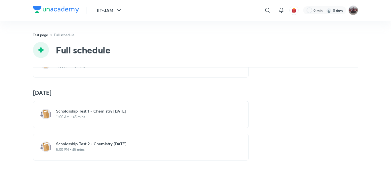
click at [19, 124] on div "Upcoming - [DATE] Scholarship Test 1 - Chemistry Oct'25 11:00 AM • 45 mins [DAT…" at bounding box center [195, 119] width 391 height 104
click at [94, 141] on h6 "Scholarship Test 2 - Chemistry [DATE]" at bounding box center [144, 144] width 176 height 6
